Goal: Transaction & Acquisition: Purchase product/service

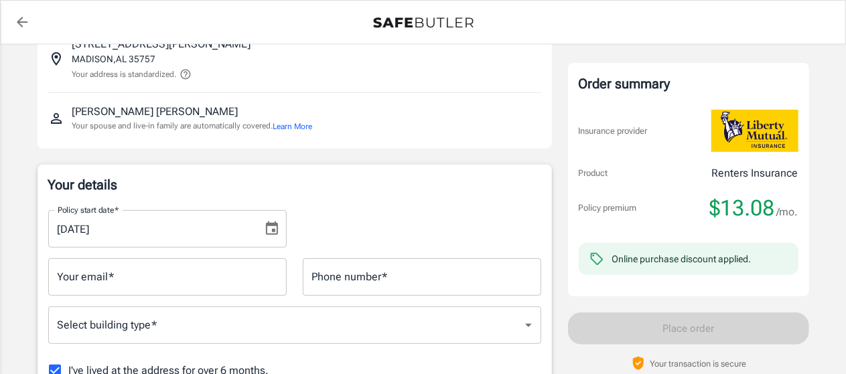
scroll to position [201, 0]
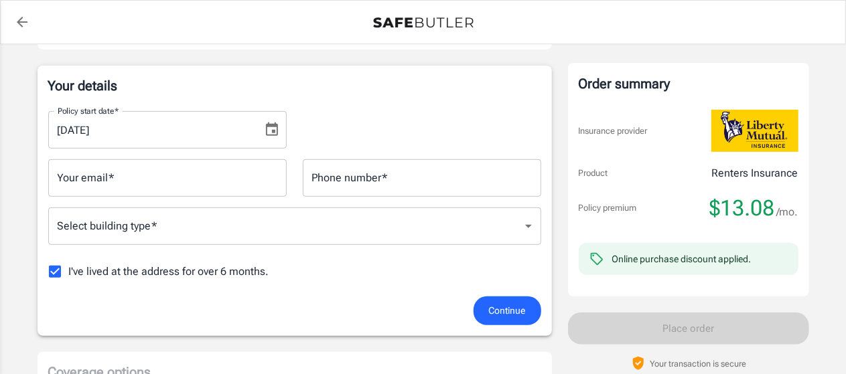
click at [276, 125] on icon "Choose date, selected date is Sep 13, 2025" at bounding box center [272, 129] width 12 height 13
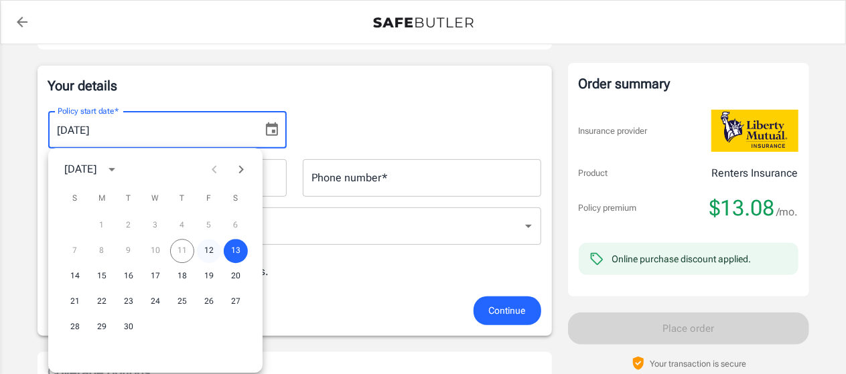
click at [212, 248] on button "12" at bounding box center [209, 251] width 24 height 24
type input "[DATE]"
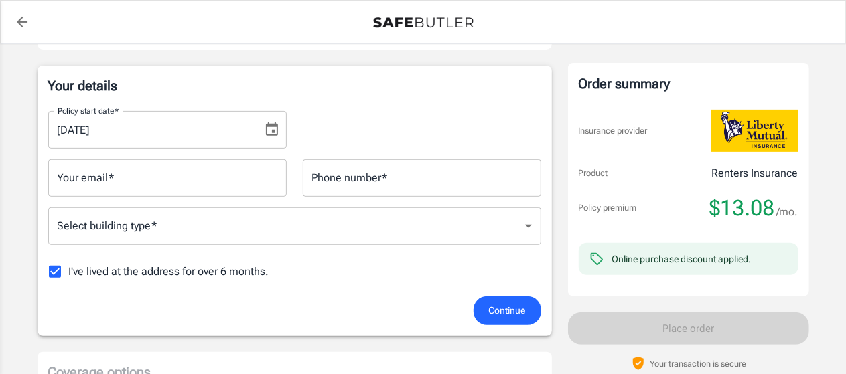
click at [67, 177] on input "Your email   *" at bounding box center [167, 177] width 238 height 37
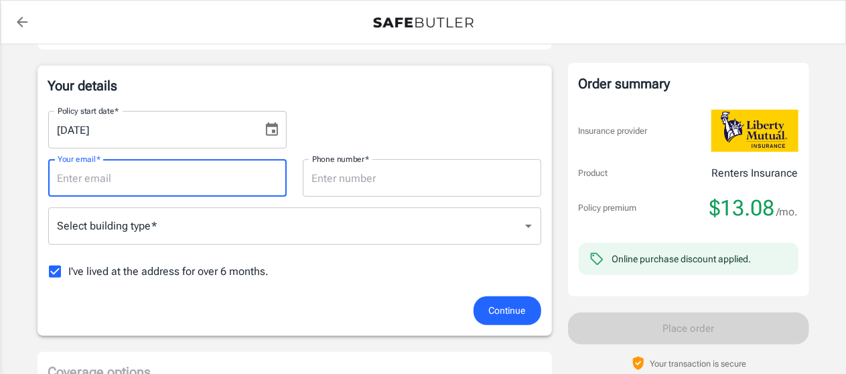
type input "[EMAIL_ADDRESS][DOMAIN_NAME]"
type input "4074586569"
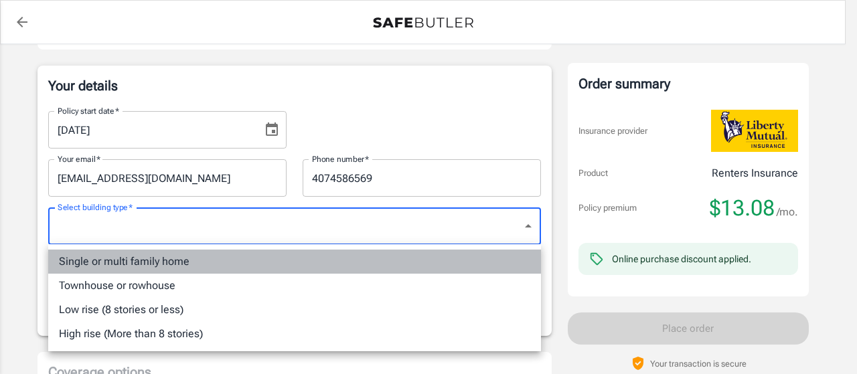
click at [147, 260] on li "Single or multi family home" at bounding box center [294, 262] width 493 height 24
type input "singlefamily"
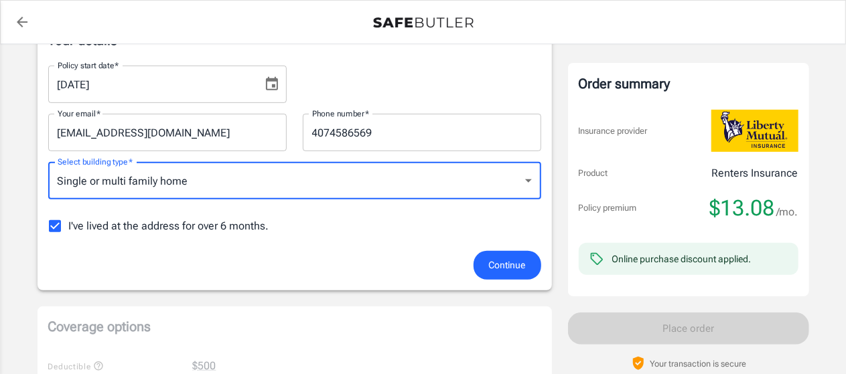
scroll to position [268, 0]
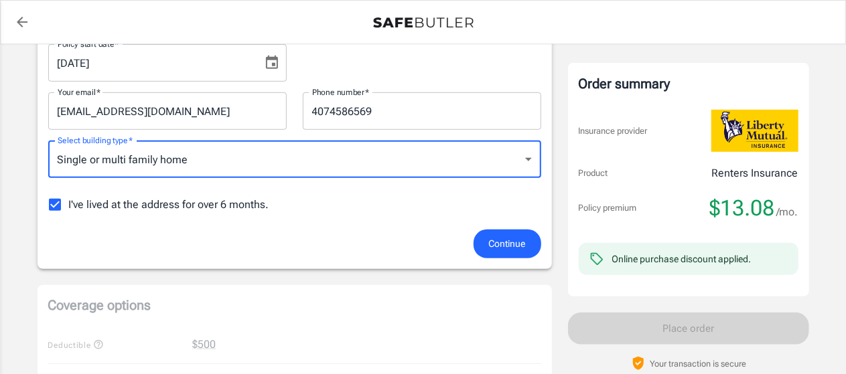
click at [51, 201] on input "I've lived at the address for over 6 months." at bounding box center [55, 205] width 28 height 28
checkbox input "false"
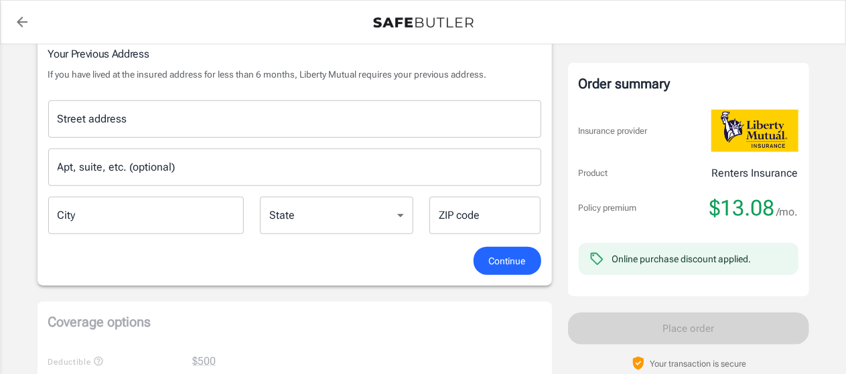
scroll to position [335, 0]
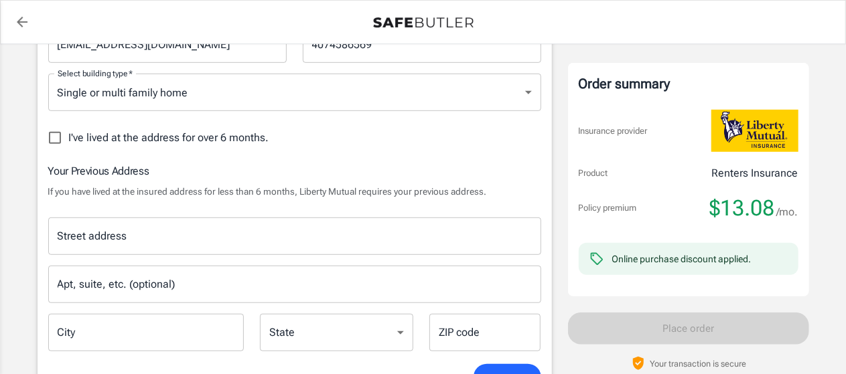
click at [100, 236] on div "Street address Street address" at bounding box center [294, 236] width 493 height 37
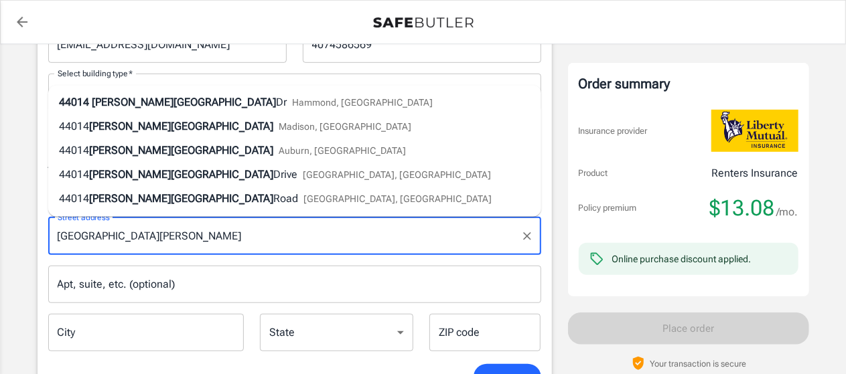
click at [98, 101] on span "[PERSON_NAME][GEOGRAPHIC_DATA]" at bounding box center [184, 102] width 184 height 13
type input "[STREET_ADDRESS][PERSON_NAME]"
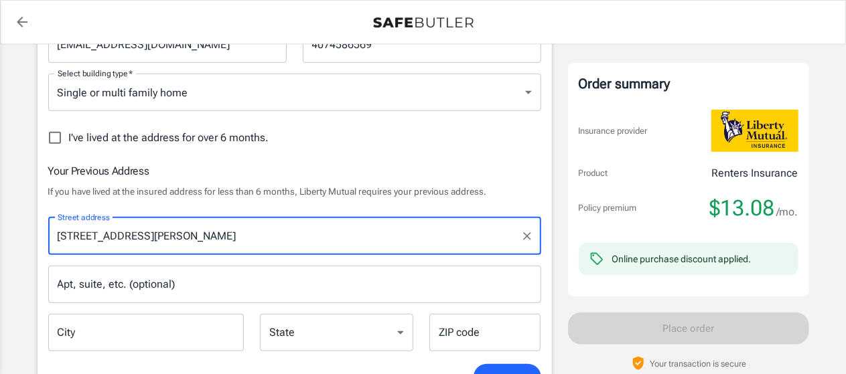
type input "[PERSON_NAME]"
select select "LA"
type input "70403"
type input "[STREET_ADDRESS][PERSON_NAME]"
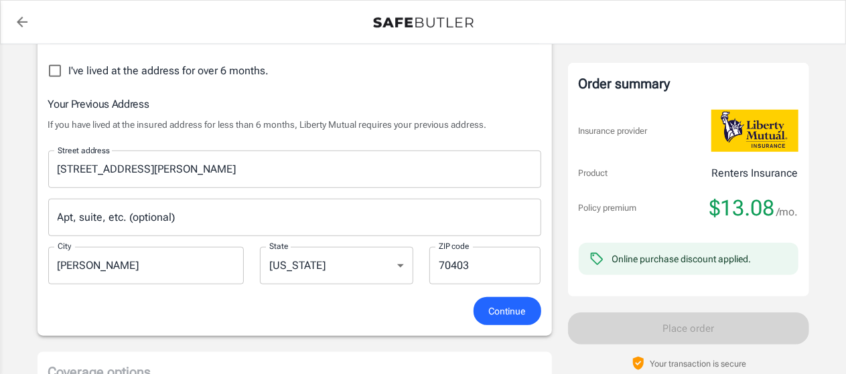
scroll to position [469, 0]
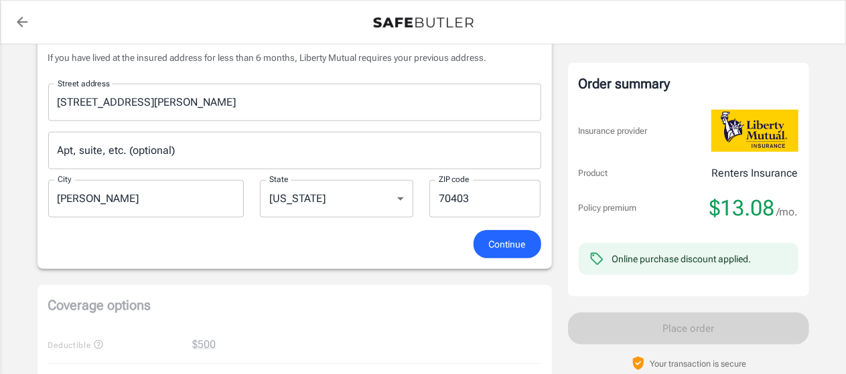
click at [485, 244] on button "Continue" at bounding box center [507, 244] width 68 height 29
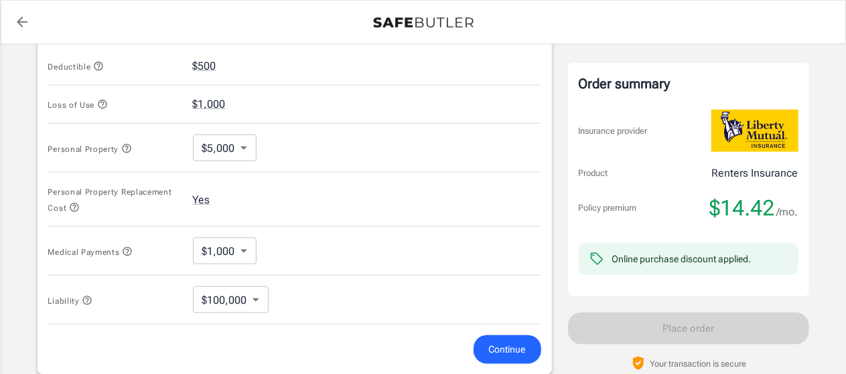
scroll to position [530, 0]
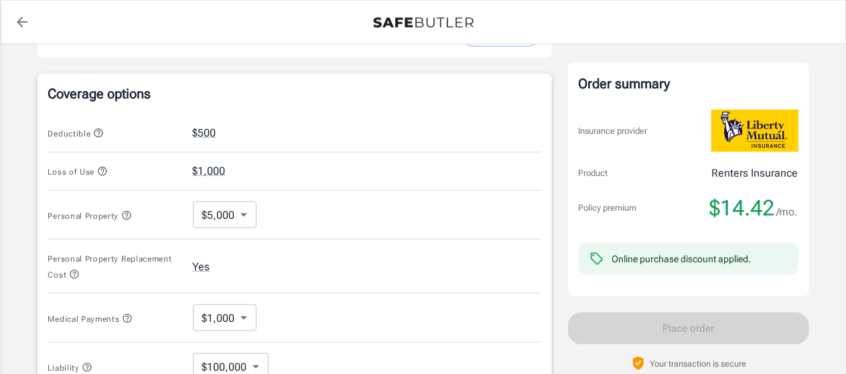
click at [246, 214] on body "Policy premium $ 14.42 /mo Liberty Mutual Renters Insurance [STREET_ADDRESS][PE…" at bounding box center [423, 128] width 846 height 1316
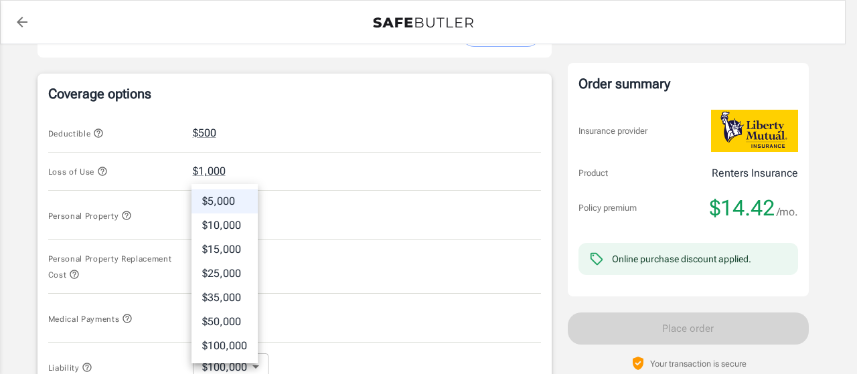
click at [325, 150] on div at bounding box center [428, 187] width 857 height 374
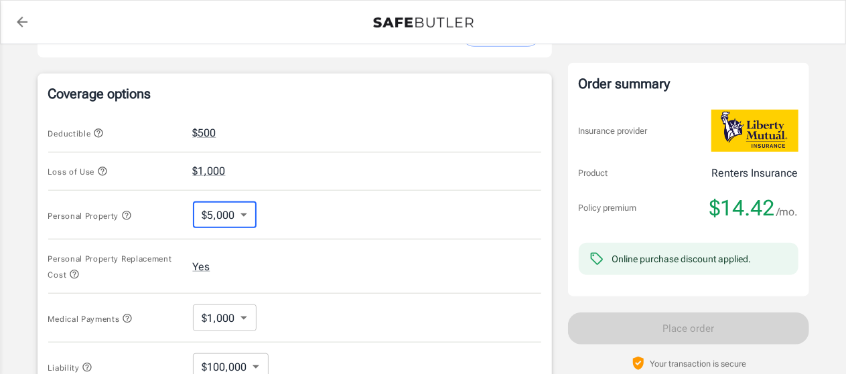
click at [325, 137] on div "Deductible $500" at bounding box center [294, 133] width 493 height 39
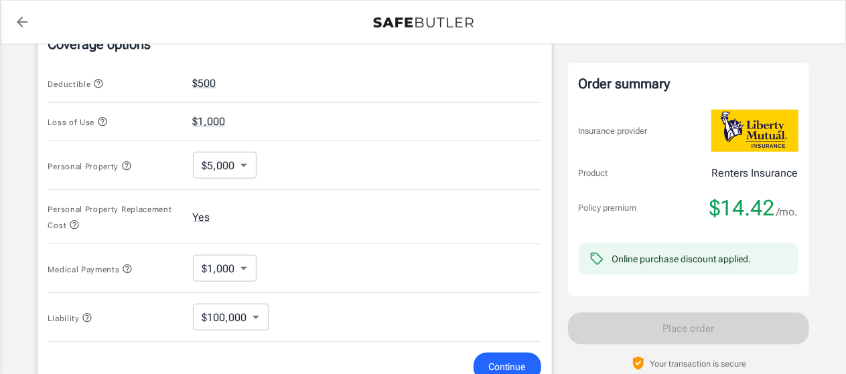
scroll to position [597, 0]
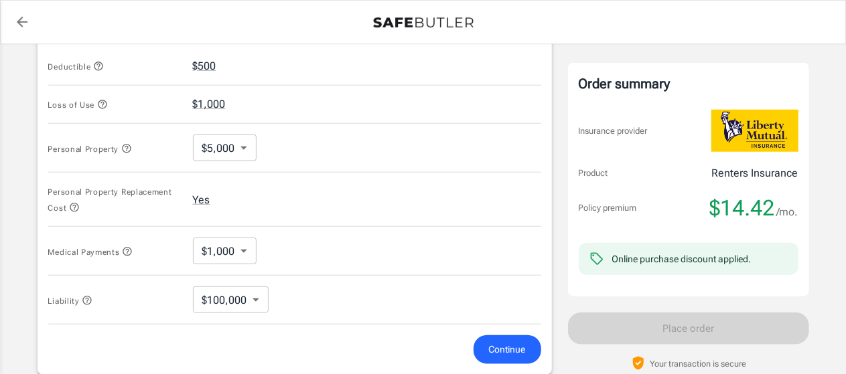
click at [244, 248] on body "Policy premium $ 14.42 /mo Liberty Mutual Renters Insurance [STREET_ADDRESS][PE…" at bounding box center [423, 61] width 846 height 1316
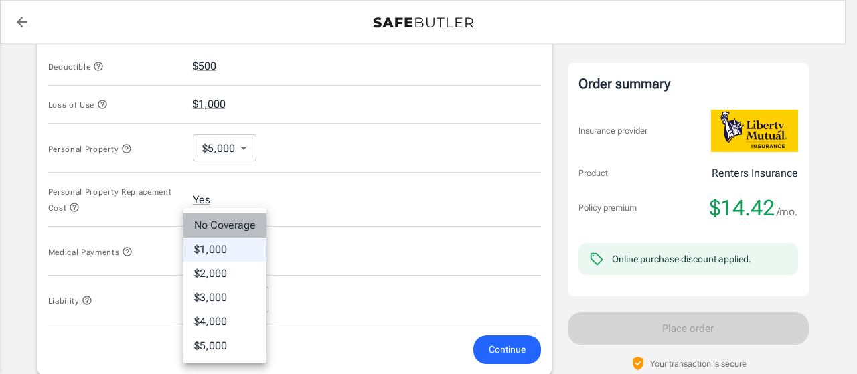
click at [218, 229] on li "No Coverage" at bounding box center [224, 226] width 83 height 24
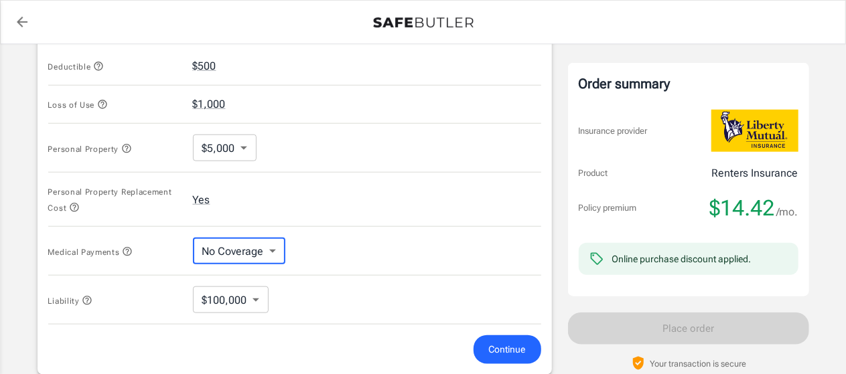
click at [359, 262] on div "Medical Payments No Coverage No Coverage ​" at bounding box center [294, 251] width 493 height 49
click at [269, 251] on body "Policy premium $ 14.42 /mo Liberty Mutual Renters Insurance [STREET_ADDRESS][PE…" at bounding box center [423, 61] width 846 height 1316
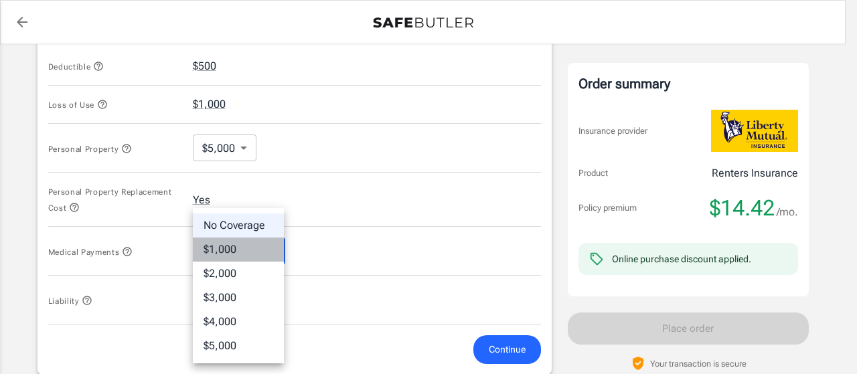
click at [252, 251] on li "$1,000" at bounding box center [238, 250] width 91 height 24
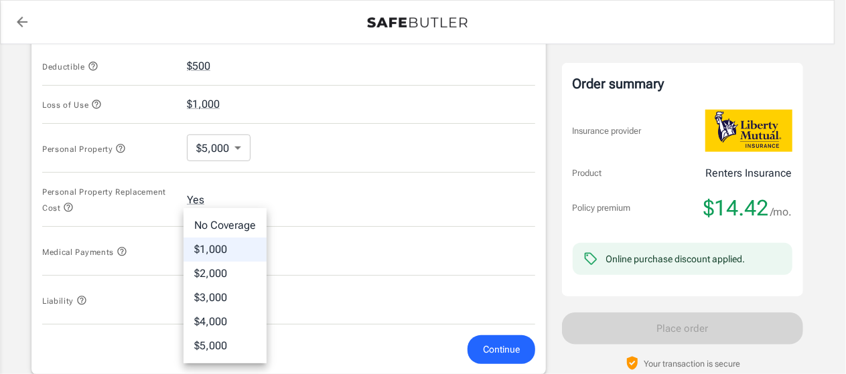
click at [250, 253] on body "Policy premium $ 14.42 /mo Liberty Mutual Renters Insurance [STREET_ADDRESS][PE…" at bounding box center [423, 61] width 846 height 1316
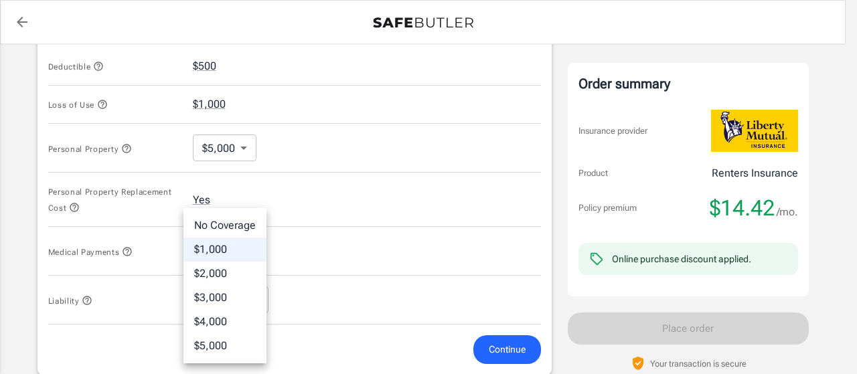
click at [226, 350] on li "$5,000" at bounding box center [224, 346] width 83 height 24
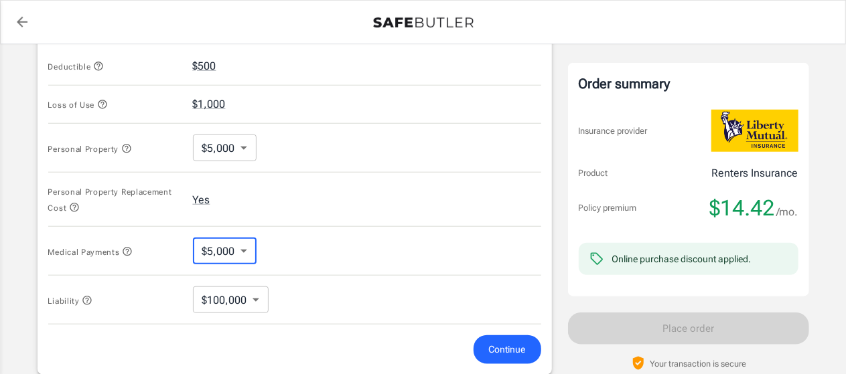
click at [339, 254] on div "Medical Payments $5,000 5000 ​" at bounding box center [294, 251] width 493 height 49
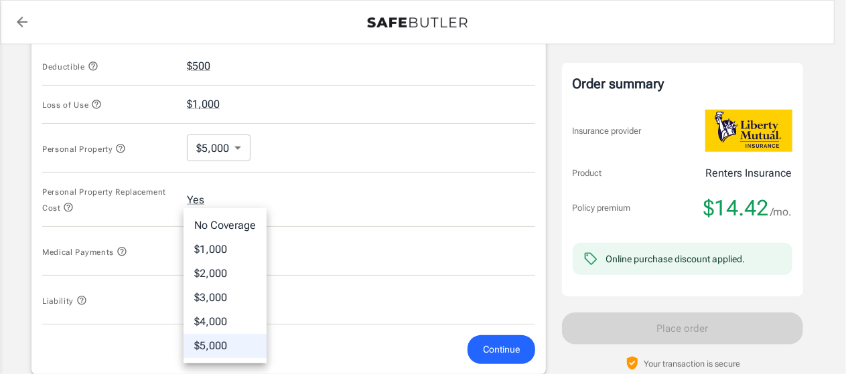
click at [248, 249] on body "Policy premium $ 14.42 /mo Liberty Mutual Renters Insurance [STREET_ADDRESS][PE…" at bounding box center [423, 61] width 846 height 1316
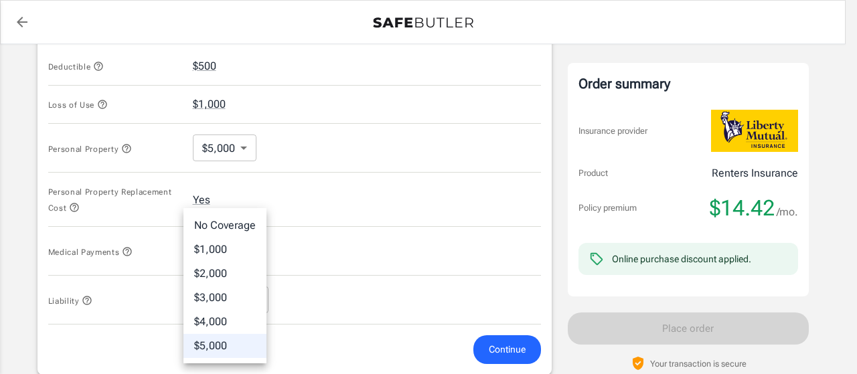
click at [244, 230] on li "No Coverage" at bounding box center [224, 226] width 83 height 24
type input "No Coverage"
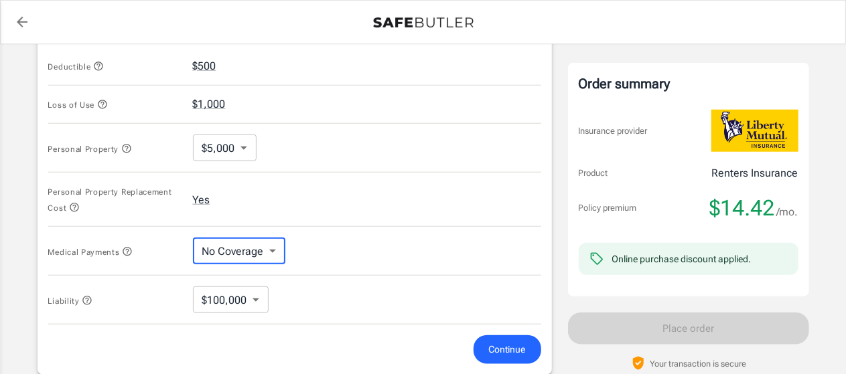
click at [235, 150] on body "Policy premium $ 14.42 /mo Liberty Mutual Renters Insurance [STREET_ADDRESS][PE…" at bounding box center [423, 61] width 846 height 1316
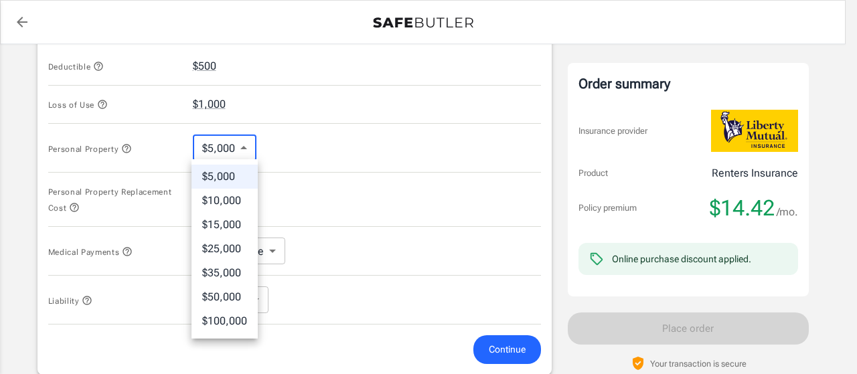
click at [330, 179] on div at bounding box center [428, 187] width 857 height 374
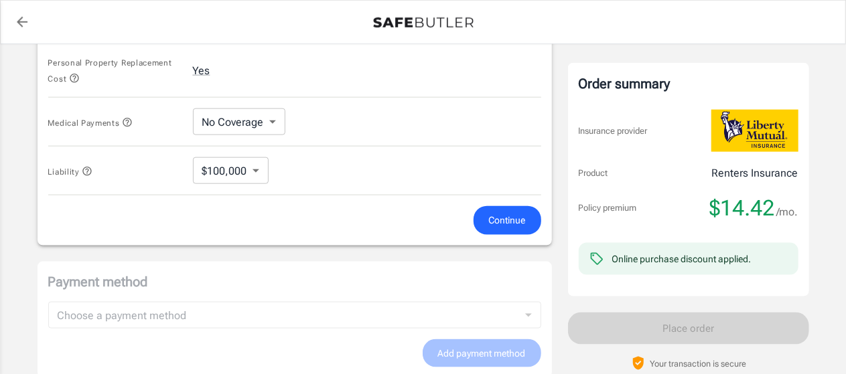
scroll to position [798, 0]
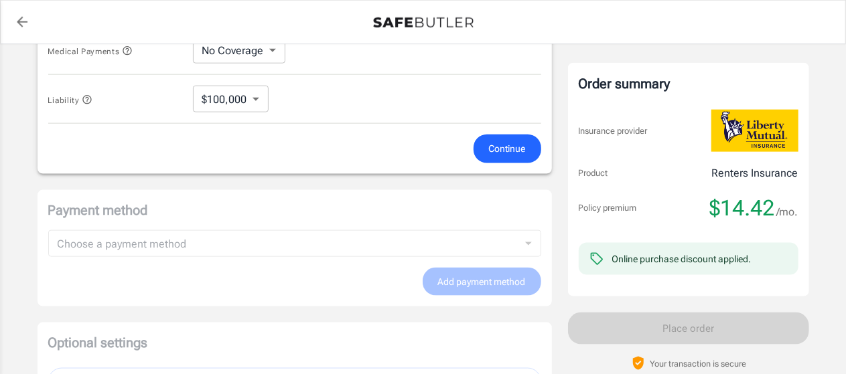
click at [501, 147] on span "Continue" at bounding box center [507, 149] width 37 height 17
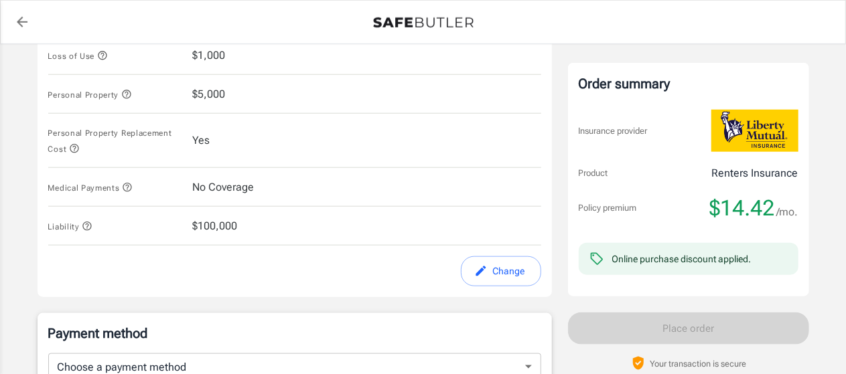
scroll to position [625, 0]
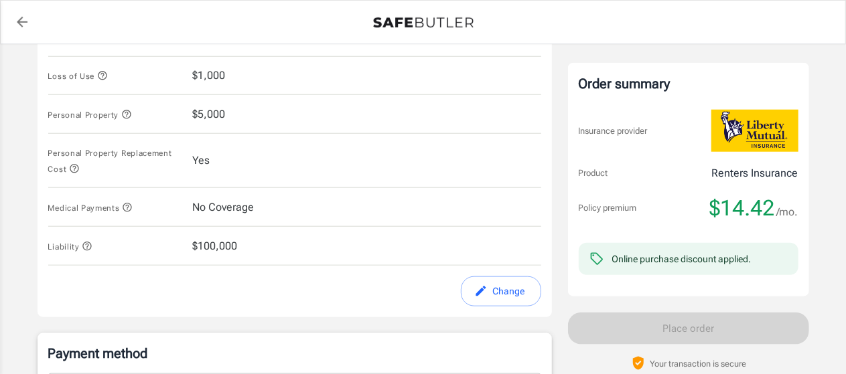
click at [481, 285] on icon "edit" at bounding box center [480, 291] width 13 height 13
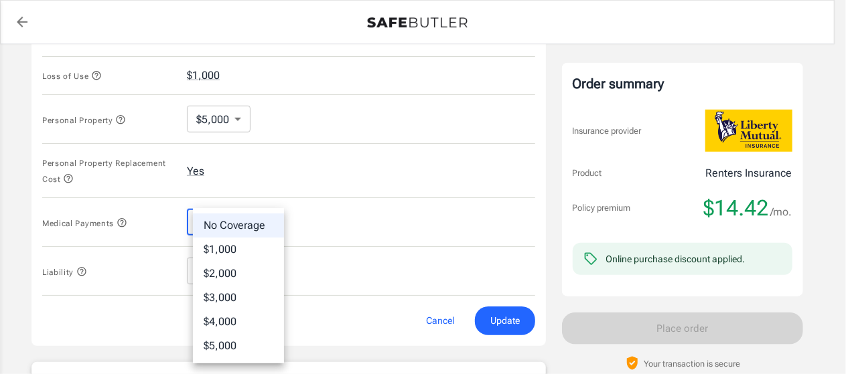
click at [272, 219] on body "Policy premium $ 14.42 /mo Liberty Mutual Renters Insurance [STREET_ADDRESS][PE…" at bounding box center [423, 33] width 846 height 1316
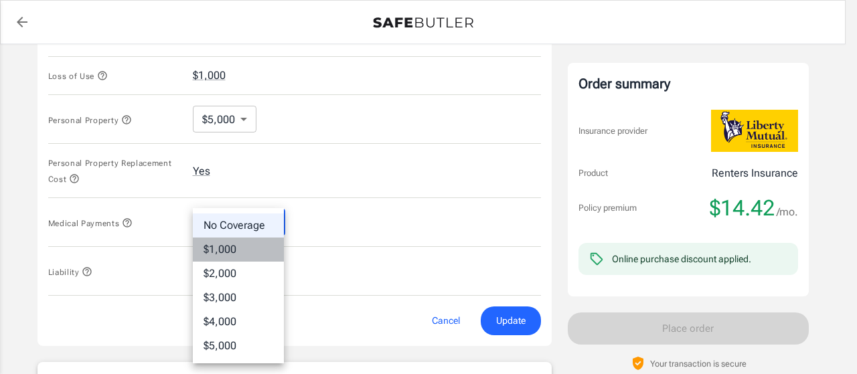
click at [226, 254] on li "$1,000" at bounding box center [238, 250] width 91 height 24
type input "1000"
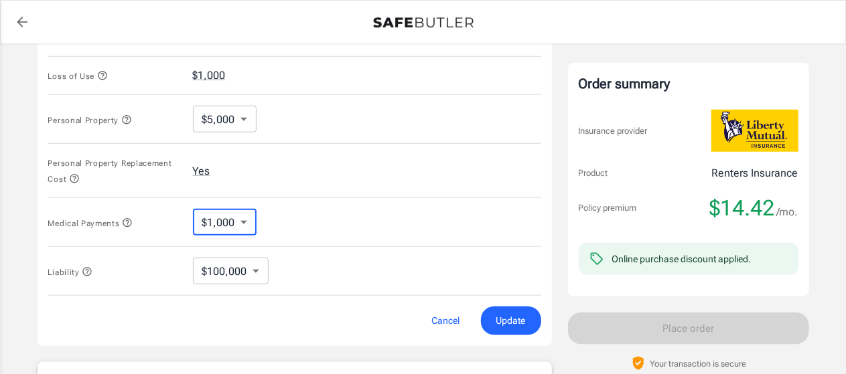
click at [510, 315] on span "Update" at bounding box center [510, 321] width 29 height 17
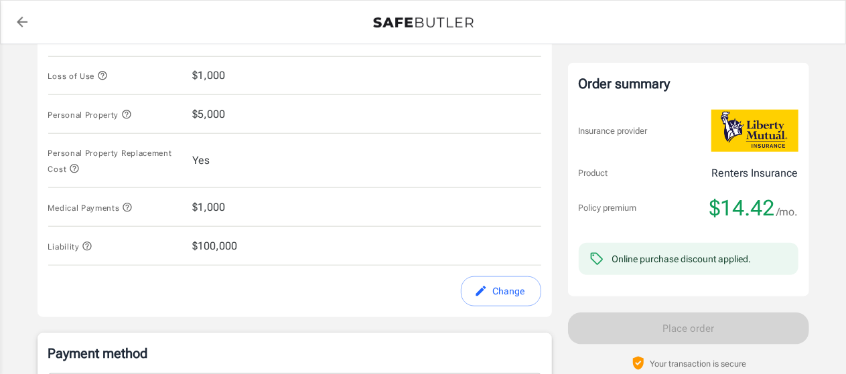
click at [131, 204] on icon "button" at bounding box center [127, 208] width 9 height 9
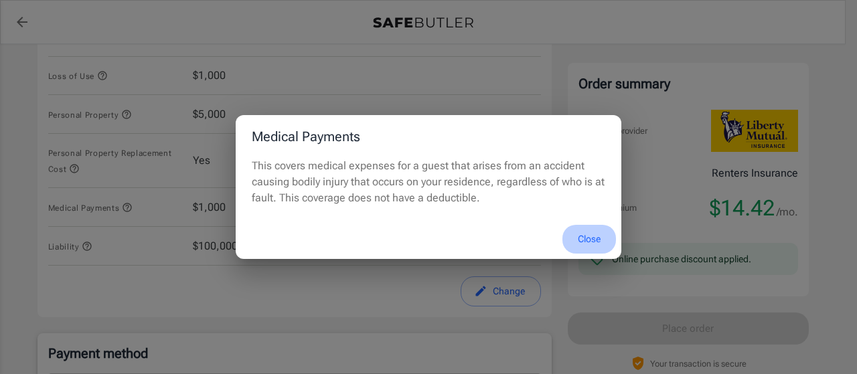
click at [596, 243] on button "Close" at bounding box center [589, 239] width 54 height 29
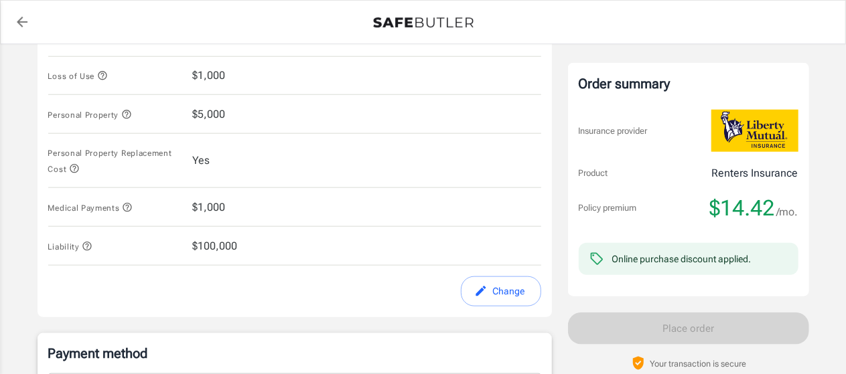
click at [496, 282] on button "Change" at bounding box center [501, 292] width 80 height 30
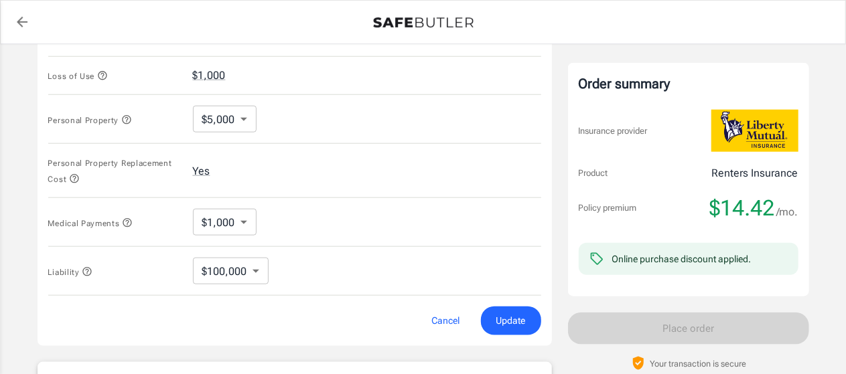
click at [253, 214] on body "Policy premium $ 14.42 /mo Liberty Mutual Renters Insurance [STREET_ADDRESS][PE…" at bounding box center [423, 33] width 846 height 1316
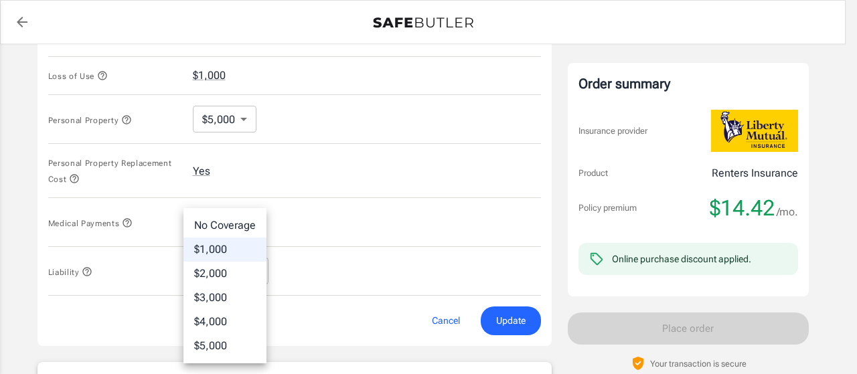
click at [222, 233] on li "No Coverage" at bounding box center [224, 226] width 83 height 24
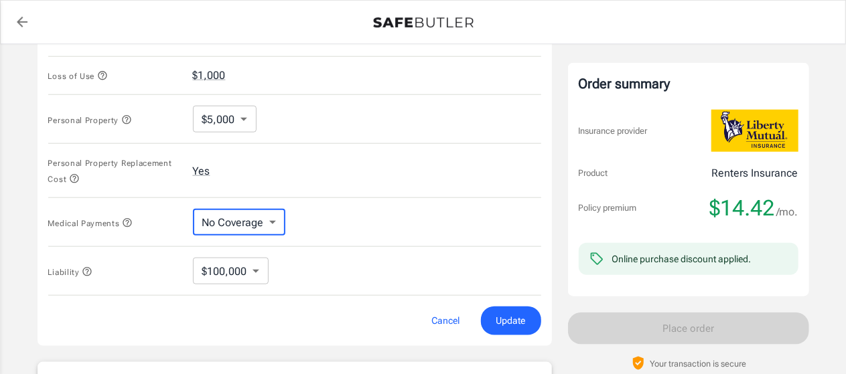
click at [382, 232] on div "Medical Payments No Coverage No Coverage ​" at bounding box center [294, 222] width 493 height 49
click at [275, 223] on body "Policy premium $ 14.42 /mo Liberty Mutual Renters Insurance [STREET_ADDRESS][PE…" at bounding box center [423, 33] width 846 height 1316
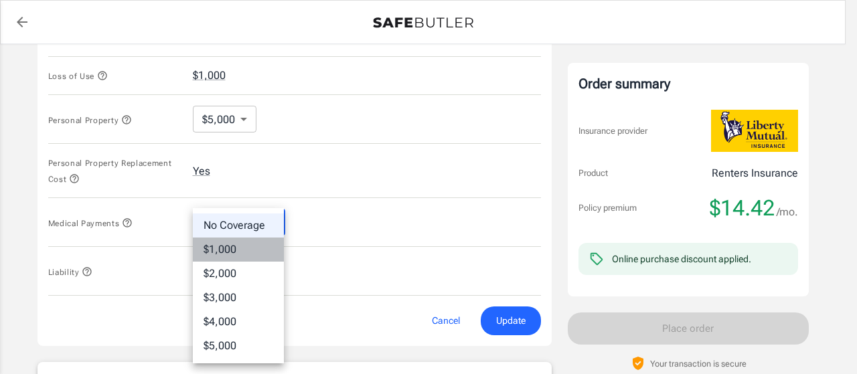
click at [230, 246] on li "$1,000" at bounding box center [238, 250] width 91 height 24
type input "1000"
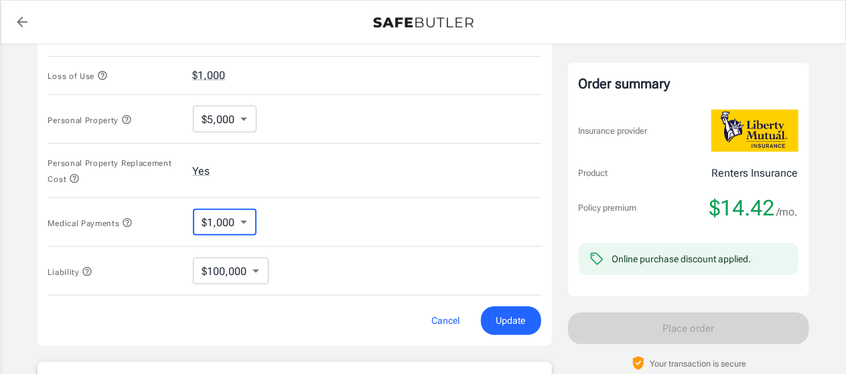
click at [336, 216] on div "Medical Payments $1,000 1000 ​" at bounding box center [294, 222] width 493 height 49
click at [504, 313] on span "Update" at bounding box center [510, 321] width 29 height 17
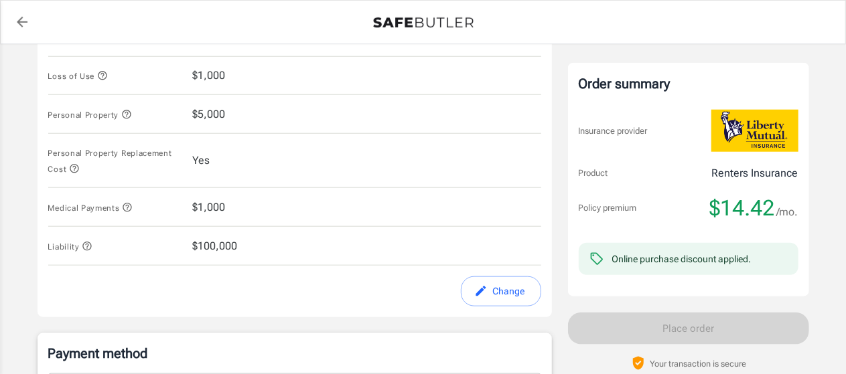
click at [481, 289] on icon "edit" at bounding box center [480, 292] width 10 height 10
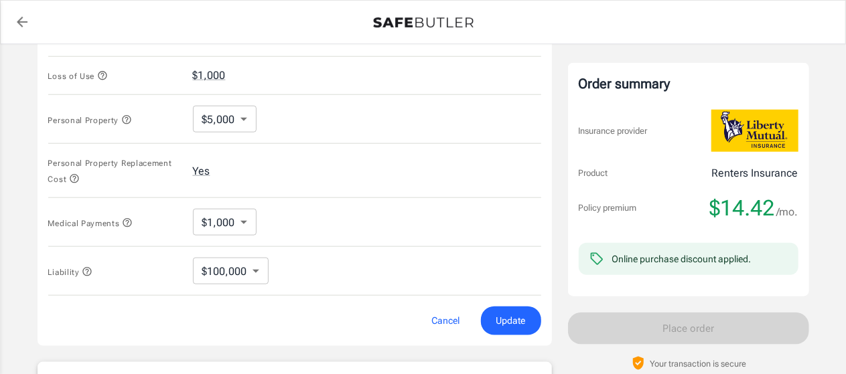
click at [246, 124] on body "Policy premium $ 14.42 /mo Liberty Mutual Renters Insurance [STREET_ADDRESS][PE…" at bounding box center [423, 33] width 846 height 1316
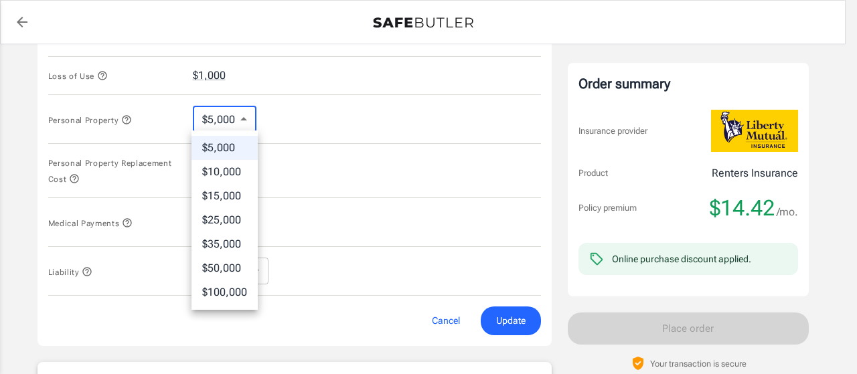
click at [222, 187] on li "$15,000" at bounding box center [225, 196] width 66 height 24
type input "15000"
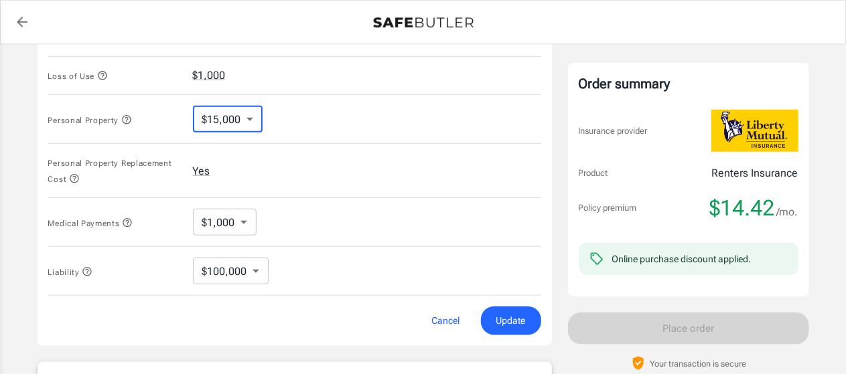
click at [509, 313] on span "Update" at bounding box center [510, 321] width 29 height 17
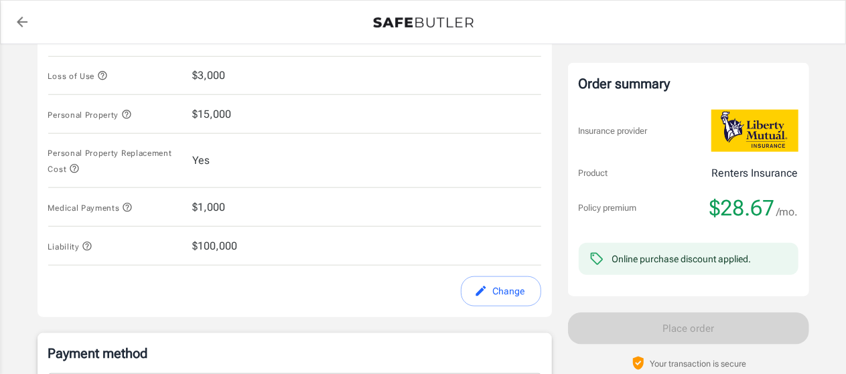
click at [200, 114] on span "$15,000" at bounding box center [212, 114] width 39 height 16
click at [493, 293] on button "Change" at bounding box center [501, 292] width 80 height 30
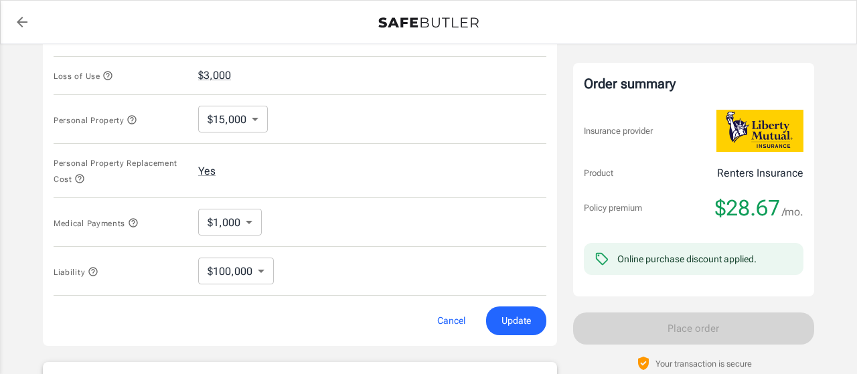
click at [232, 126] on body "Policy premium $ 28.67 /mo Liberty Mutual Renters Insurance [STREET_ADDRESS][PE…" at bounding box center [428, 33] width 857 height 1316
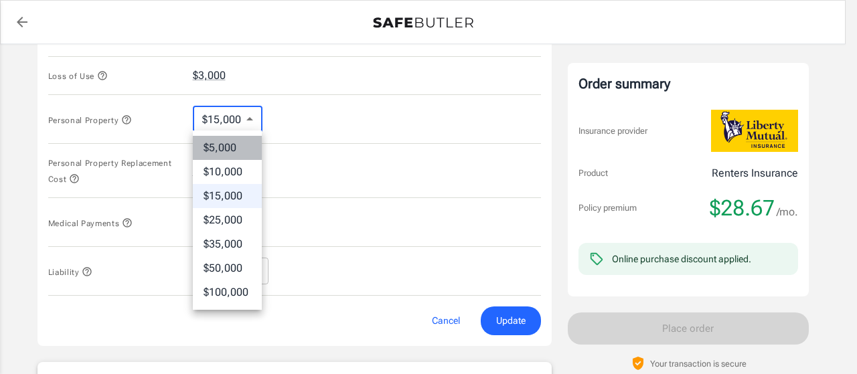
click at [226, 152] on li "$5,000" at bounding box center [227, 148] width 69 height 24
type input "5000"
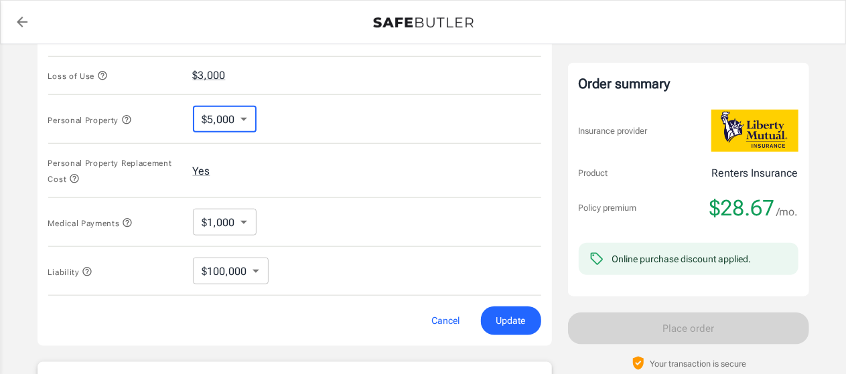
click at [526, 314] on button "Update" at bounding box center [511, 321] width 60 height 29
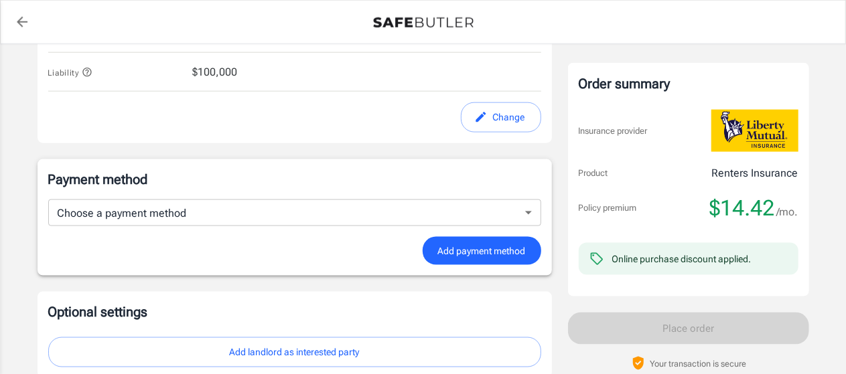
scroll to position [826, 0]
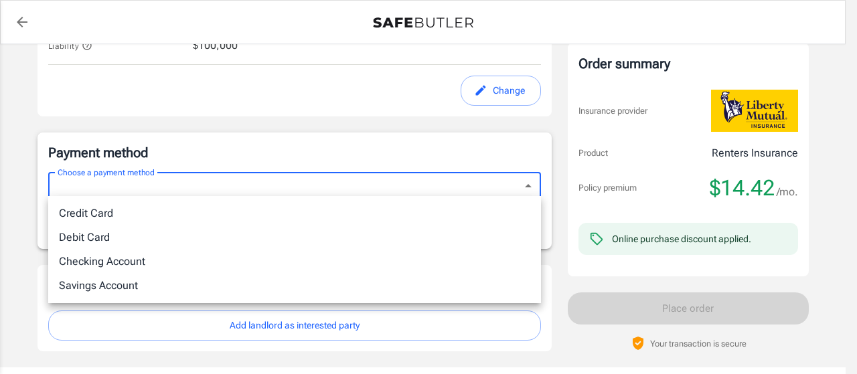
click at [102, 233] on li "Debit Card" at bounding box center [294, 238] width 493 height 24
type input "debit"
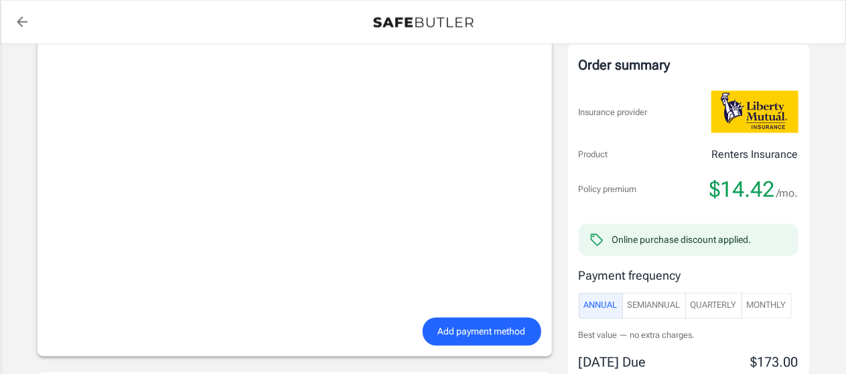
scroll to position [1094, 0]
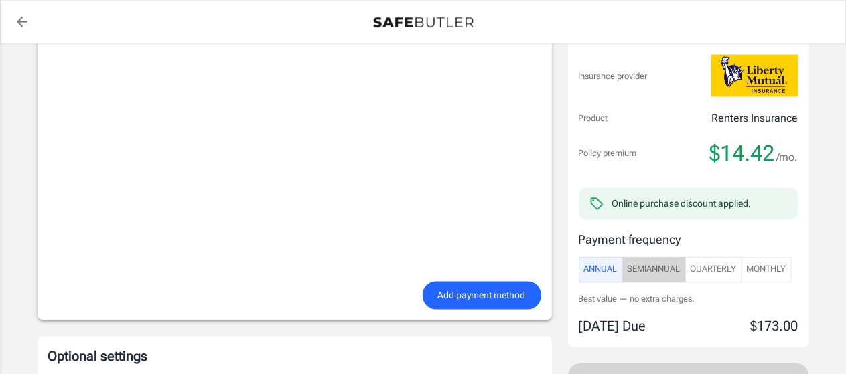
click at [662, 270] on span "SemiAnnual" at bounding box center [653, 269] width 53 height 15
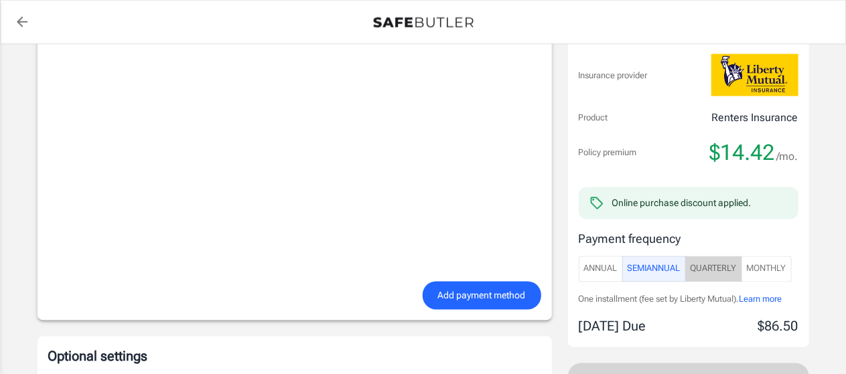
click at [714, 262] on span "Quarterly" at bounding box center [713, 269] width 46 height 15
click at [751, 262] on span "Monthly" at bounding box center [767, 269] width 40 height 15
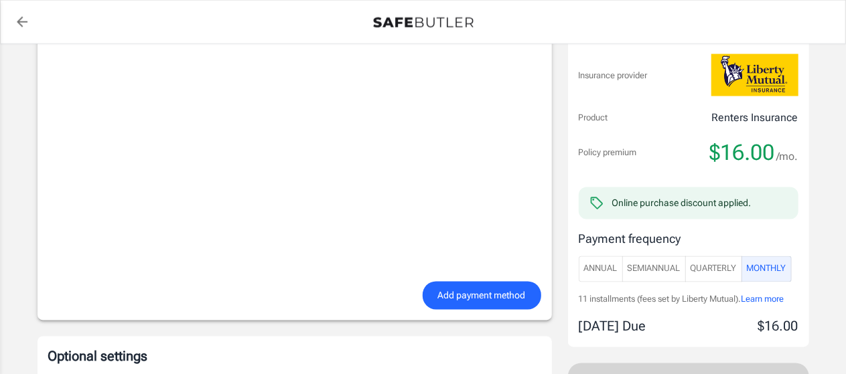
click at [617, 266] on span "Annual" at bounding box center [600, 269] width 33 height 15
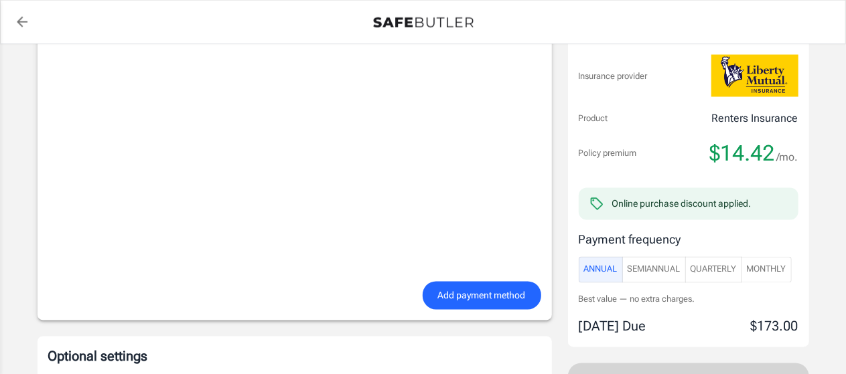
click at [778, 262] on span "Monthly" at bounding box center [767, 269] width 40 height 15
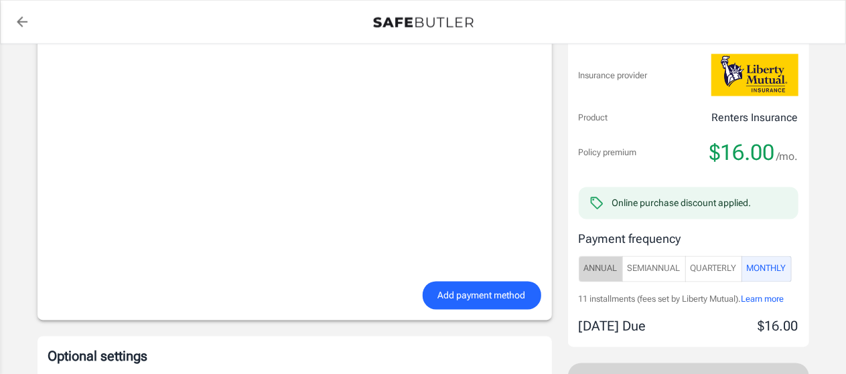
click at [588, 268] on span "Annual" at bounding box center [600, 269] width 33 height 15
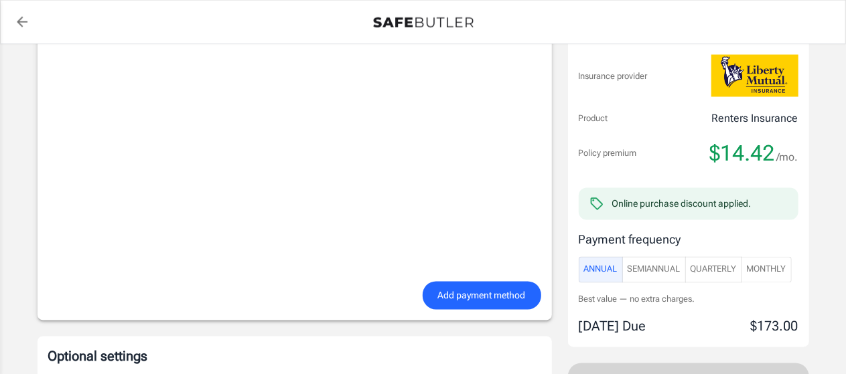
click at [670, 265] on span "SemiAnnual" at bounding box center [653, 269] width 53 height 15
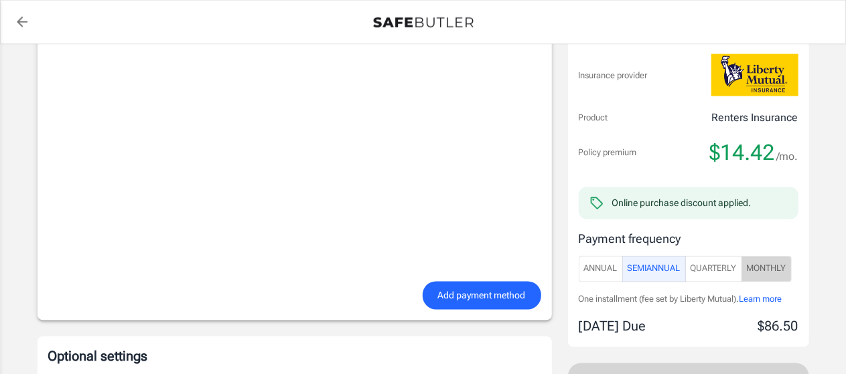
click at [777, 273] on span "Monthly" at bounding box center [767, 269] width 40 height 15
click at [608, 273] on span "Annual" at bounding box center [600, 269] width 33 height 15
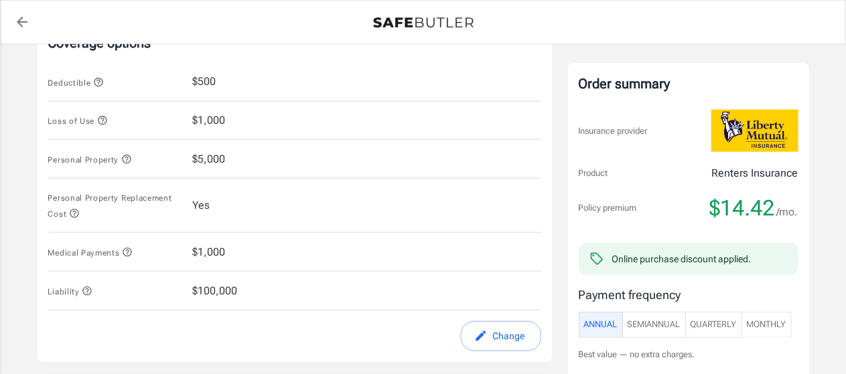
scroll to position [532, 0]
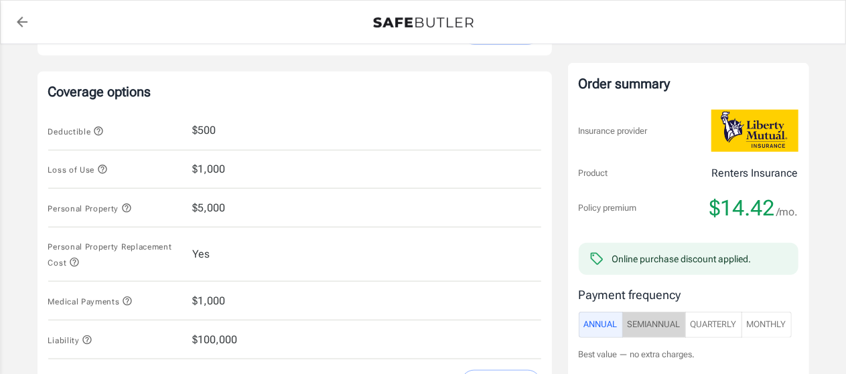
click at [644, 321] on span "SemiAnnual" at bounding box center [653, 324] width 53 height 15
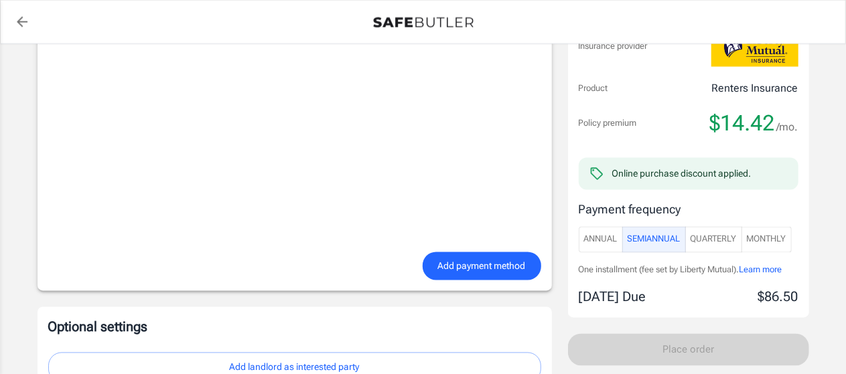
scroll to position [1114, 0]
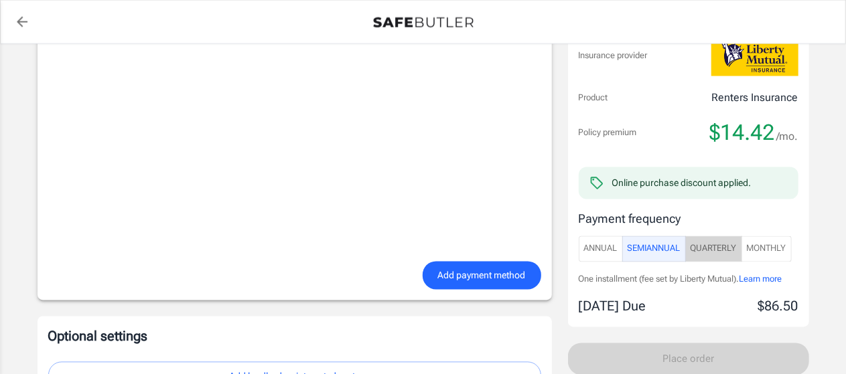
click at [725, 252] on span "Quarterly" at bounding box center [713, 249] width 46 height 15
click at [803, 252] on div "Order summary Insurance provider Product Renters Insurance Policy premium $16.0…" at bounding box center [688, 157] width 241 height 340
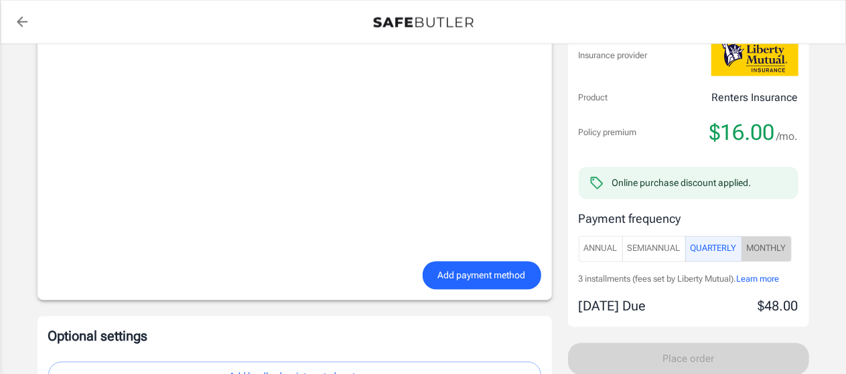
click at [775, 252] on span "Monthly" at bounding box center [767, 249] width 40 height 15
click at [729, 251] on span "Quarterly" at bounding box center [713, 249] width 46 height 15
click at [666, 248] on span "SemiAnnual" at bounding box center [653, 249] width 53 height 15
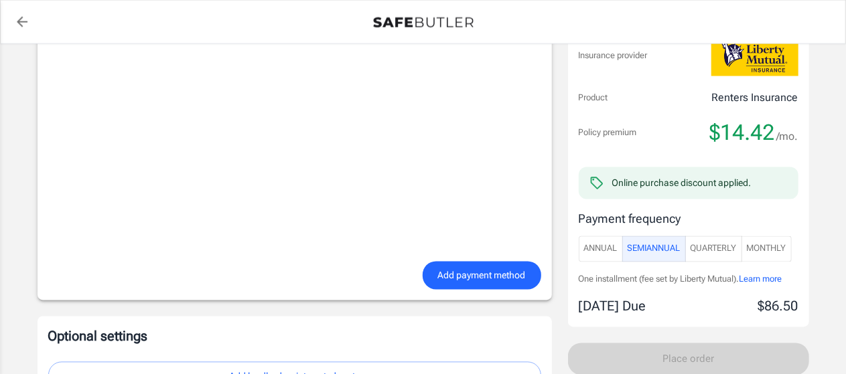
click at [612, 247] on span "Annual" at bounding box center [600, 249] width 33 height 15
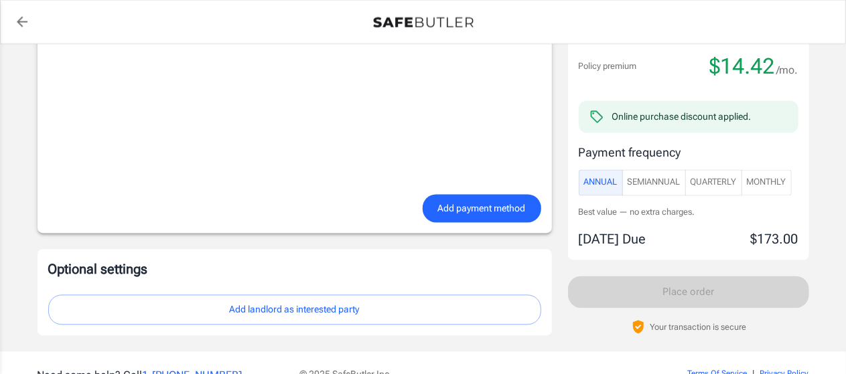
scroll to position [1248, 0]
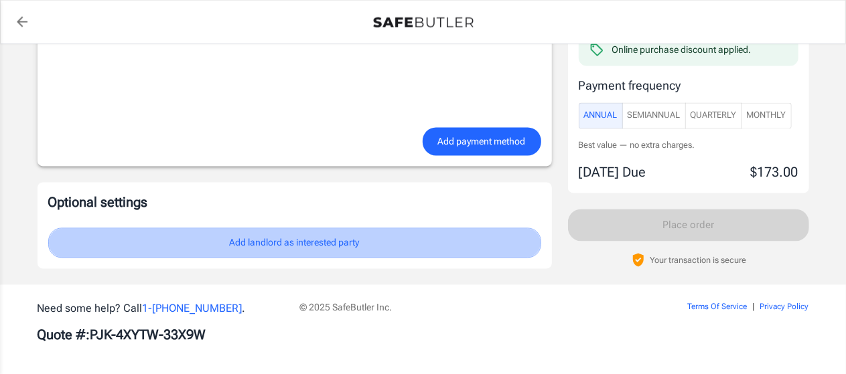
click at [286, 238] on button "Add landlord as interested party" at bounding box center [294, 243] width 493 height 30
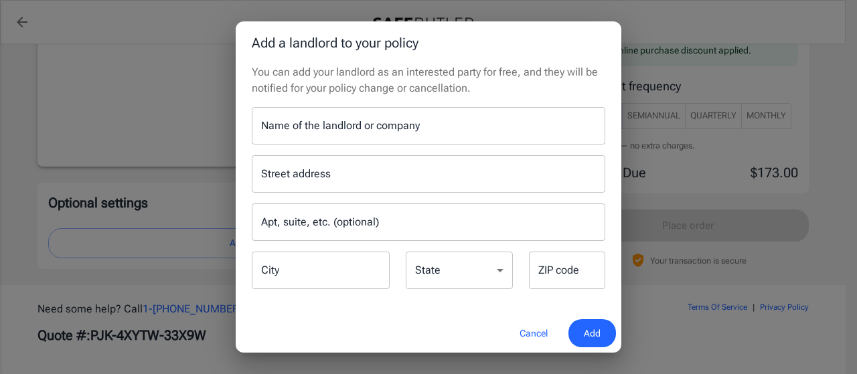
click at [354, 133] on input "Name of the landlord or company" at bounding box center [429, 125] width 354 height 37
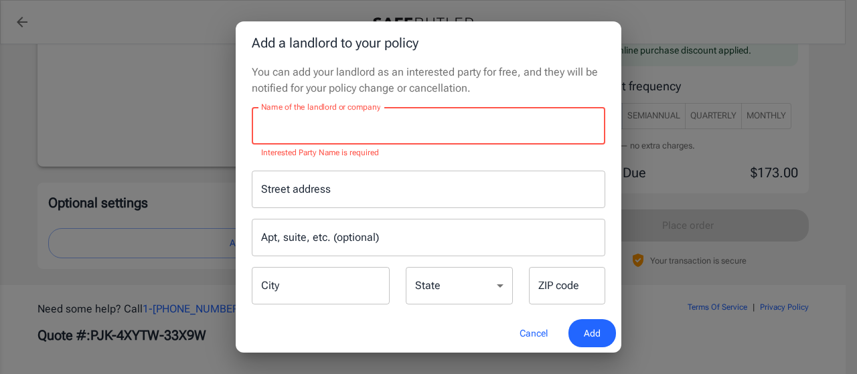
paste input "INSURANCE TRACKING P.O. BOX [GEOGRAPHIC_DATA]"
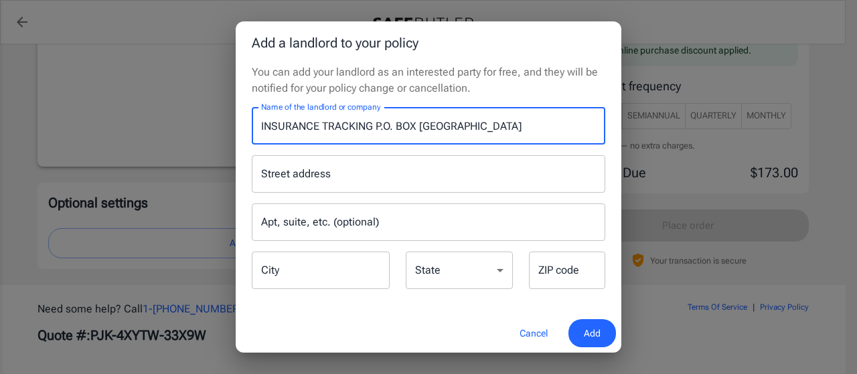
click at [333, 180] on input "Street address" at bounding box center [429, 173] width 342 height 25
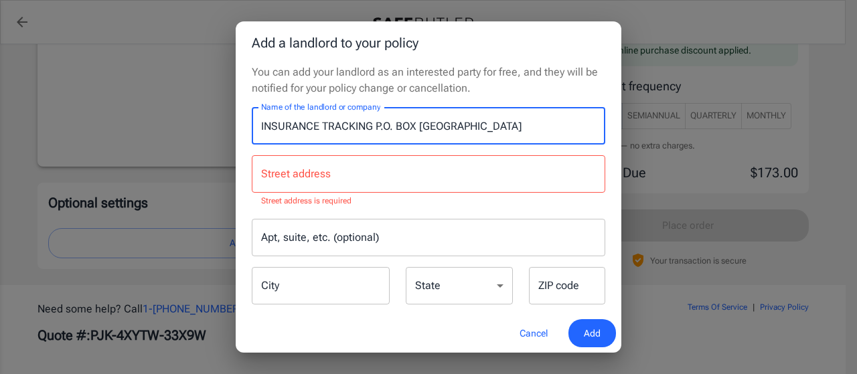
drag, startPoint x: 375, startPoint y: 127, endPoint x: 566, endPoint y: 127, distance: 190.8
click at [566, 127] on input "INSURANCE TRACKING P.O. BOX [GEOGRAPHIC_DATA]" at bounding box center [429, 125] width 354 height 37
type input "INSURANCE TRACKING"
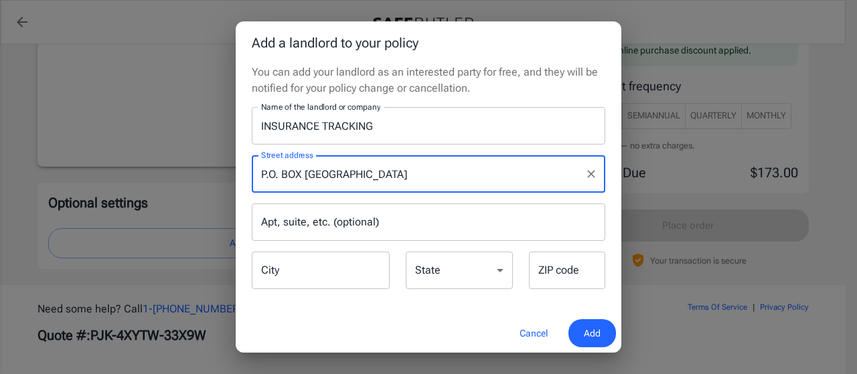
click at [407, 183] on input "P.O. BOX [GEOGRAPHIC_DATA]" at bounding box center [418, 173] width 321 height 25
type input "P.O. BOX [GEOGRAPHIC_DATA]"
click at [313, 276] on input "City" at bounding box center [321, 270] width 138 height 37
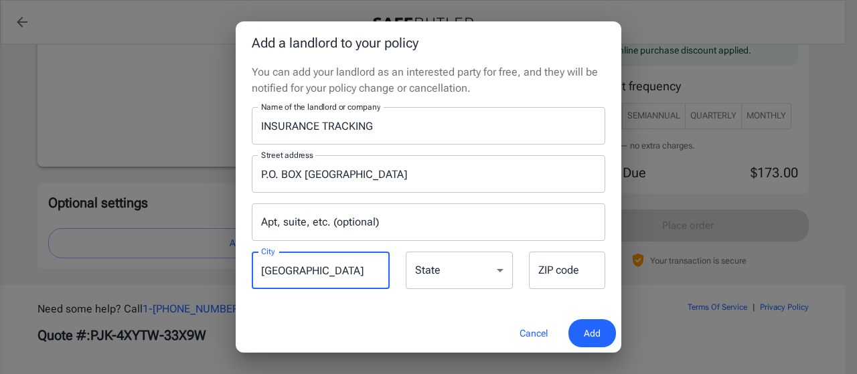
type input "[GEOGRAPHIC_DATA]"
click at [426, 278] on select "[US_STATE] [US_STATE] [US_STATE] [US_STATE] [US_STATE] [US_STATE] [US_STATE] [U…" at bounding box center [459, 270] width 107 height 37
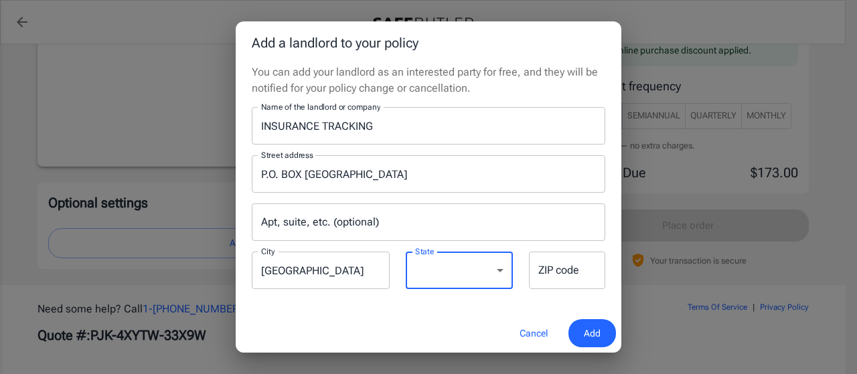
select select "SC"
click at [406, 252] on select "[US_STATE] [US_STATE] [US_STATE] [US_STATE] [US_STATE] [US_STATE] [US_STATE] [U…" at bounding box center [459, 270] width 107 height 37
click at [265, 273] on input "[GEOGRAPHIC_DATA]" at bounding box center [321, 270] width 138 height 37
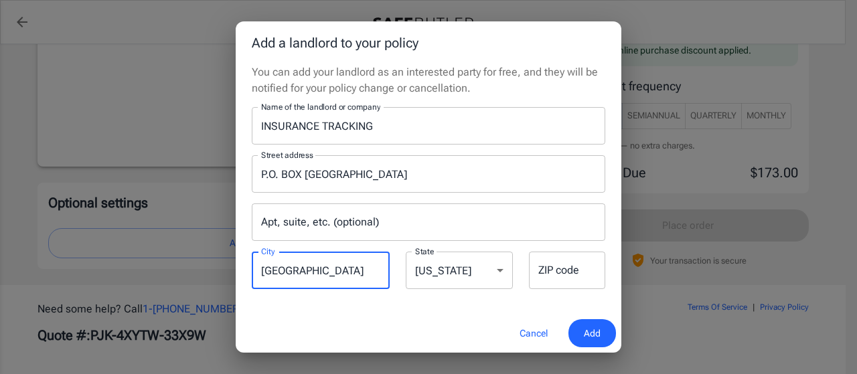
type input "[GEOGRAPHIC_DATA]"
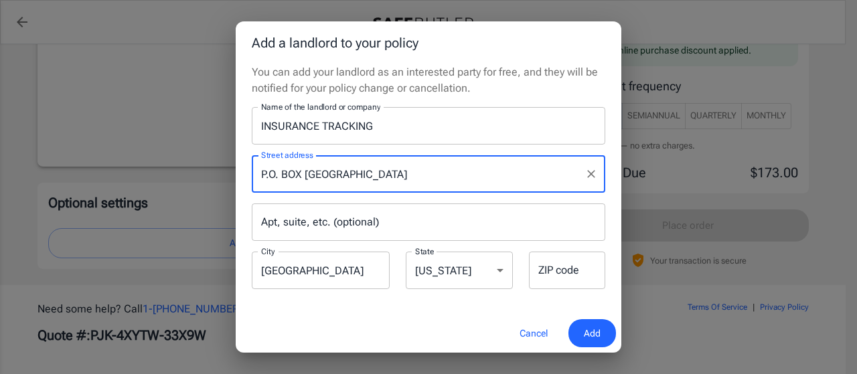
drag, startPoint x: 441, startPoint y: 175, endPoint x: 408, endPoint y: 175, distance: 32.1
click at [406, 175] on input "P.O. BOX [GEOGRAPHIC_DATA]" at bounding box center [418, 173] width 321 height 25
type input "P.O. BOX 100513 [GEOGRAPHIC_DATA], [GEOGRAPHIC_DATA]"
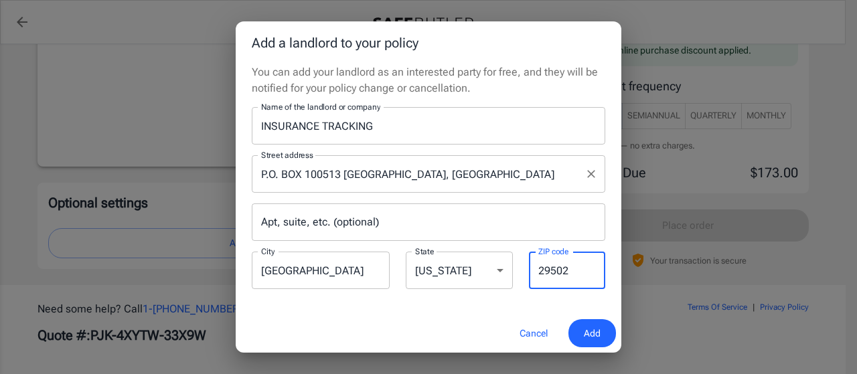
type input "29502"
click at [403, 176] on input "P.O. BOX 100513 [GEOGRAPHIC_DATA], [GEOGRAPHIC_DATA]" at bounding box center [418, 173] width 321 height 25
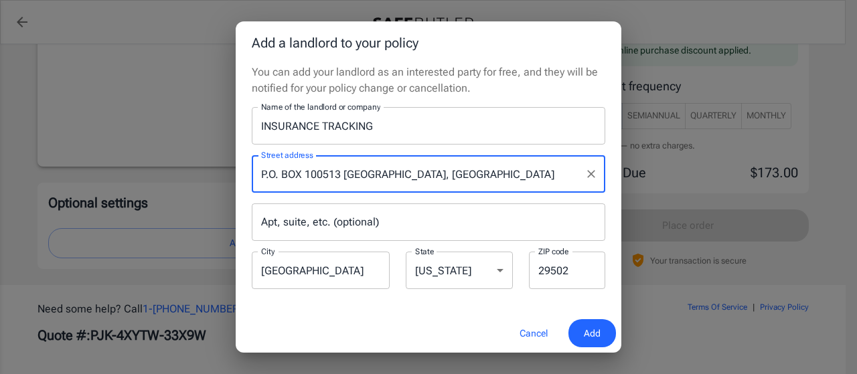
drag, startPoint x: 406, startPoint y: 175, endPoint x: 344, endPoint y: 175, distance: 62.3
click at [344, 175] on input "P.O. BOX 100513 [GEOGRAPHIC_DATA], [GEOGRAPHIC_DATA]" at bounding box center [418, 173] width 321 height 25
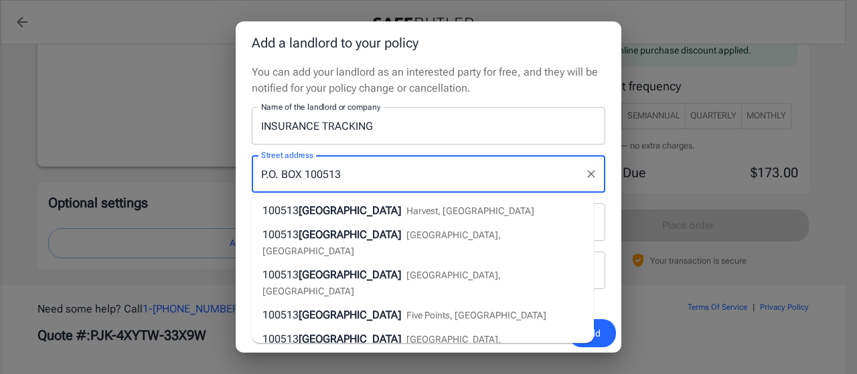
type input "P.O. BOX 100513"
click at [585, 334] on span "Add" at bounding box center [592, 333] width 17 height 17
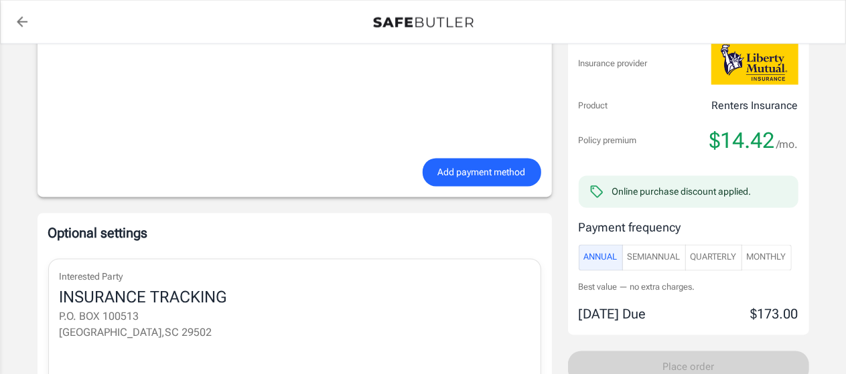
scroll to position [1225, 0]
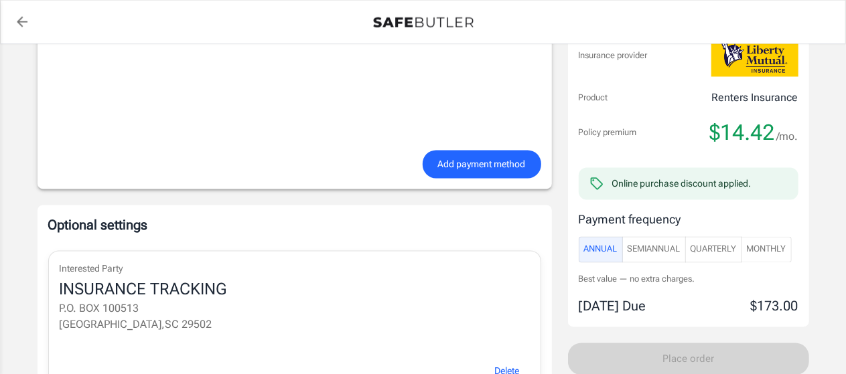
click at [664, 246] on span "SemiAnnual" at bounding box center [653, 249] width 53 height 15
click at [728, 254] on button "Quarterly" at bounding box center [713, 249] width 57 height 26
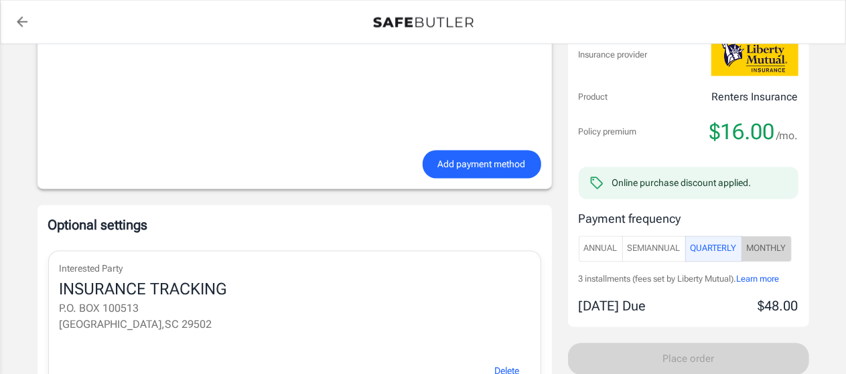
click at [765, 245] on span "Monthly" at bounding box center [767, 249] width 40 height 15
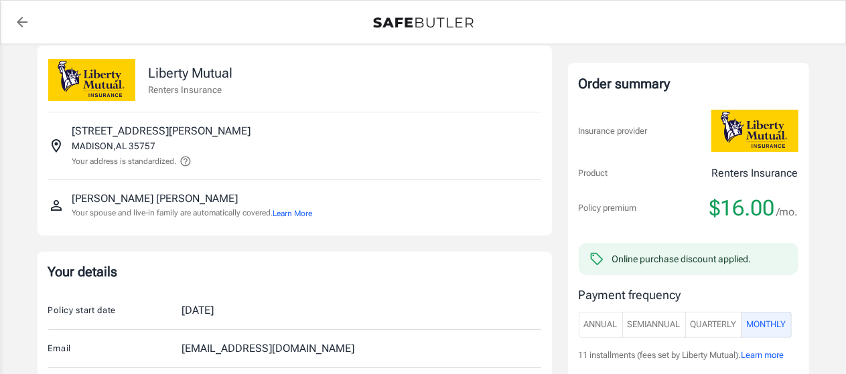
scroll to position [0, 0]
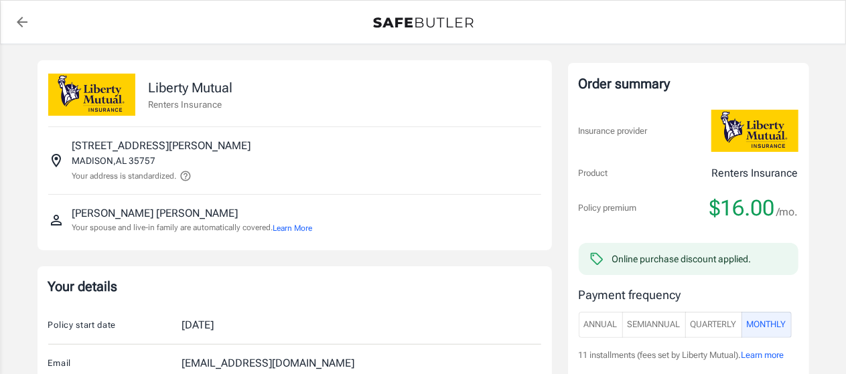
click at [303, 224] on button "Learn More" at bounding box center [293, 228] width 40 height 12
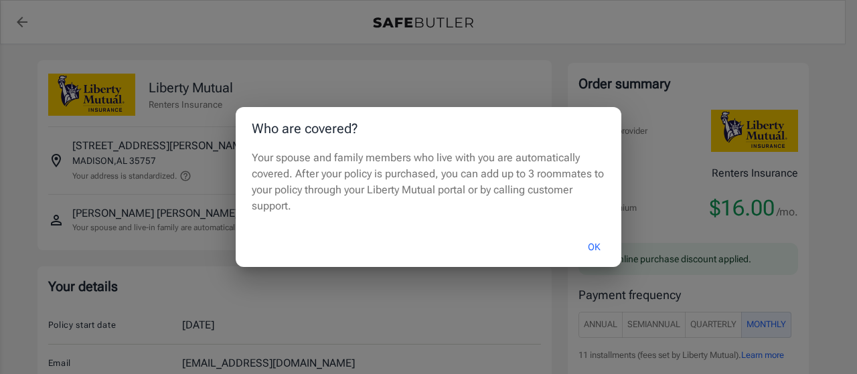
click at [601, 251] on button "OK" at bounding box center [595, 247] width 44 height 29
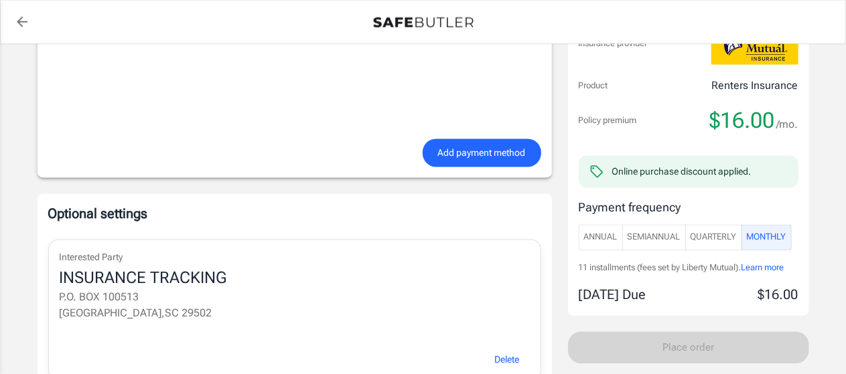
scroll to position [1225, 0]
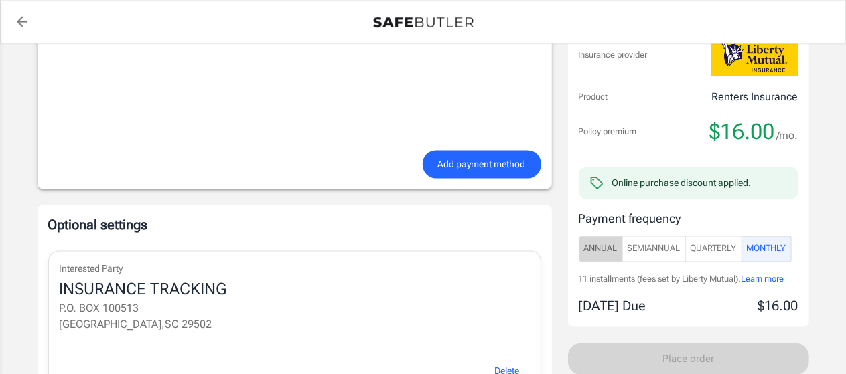
click at [601, 255] on button "Annual" at bounding box center [601, 249] width 44 height 26
